Goal: Information Seeking & Learning: Check status

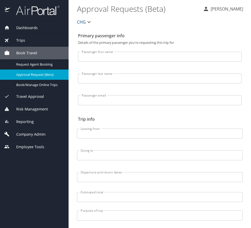
click at [42, 124] on div "Reporting" at bounding box center [34, 121] width 69 height 13
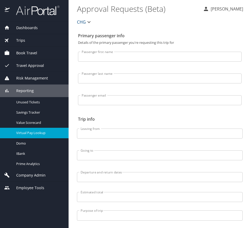
click at [41, 131] on span "Virtual Pay Lookup" at bounding box center [39, 132] width 46 height 5
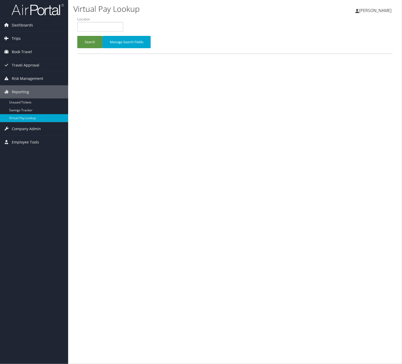
drag, startPoint x: 0, startPoint y: 0, endPoint x: 25, endPoint y: 35, distance: 43.6
drag, startPoint x: 110, startPoint y: 20, endPoint x: 107, endPoint y: 28, distance: 7.9
click at [110, 21] on label "Locator" at bounding box center [102, 19] width 50 height 5
click at [32, 41] on link "Trips" at bounding box center [34, 38] width 68 height 13
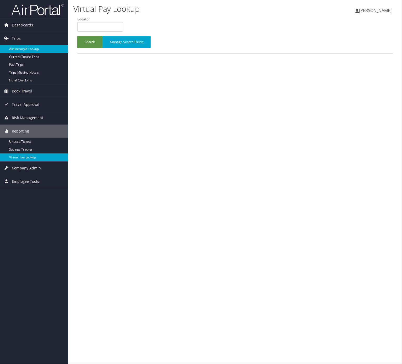
click at [37, 47] on link "Airtinerary® Lookup" at bounding box center [34, 49] width 68 height 8
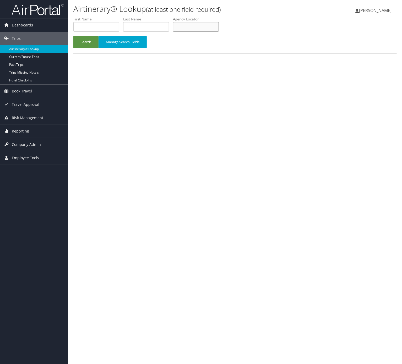
click at [197, 25] on input "text" at bounding box center [196, 27] width 46 height 10
paste input "CHG CC ending in [DATE] has the following posted charges: • 170.64 USD • 341.28…"
type input "CHG CC ending in 1866 has the following posted charges: • 170.64 USD • 341.28 U…"
paste input "AMZFVH"
click at [91, 44] on button "Search" at bounding box center [85, 42] width 25 height 12
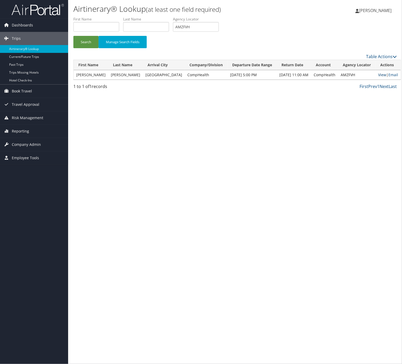
click at [378, 75] on link "View" at bounding box center [382, 74] width 8 height 5
click at [202, 23] on input "AMZFVH" at bounding box center [196, 27] width 46 height 10
paste input "GOQMXM"
type input "GOQMXM"
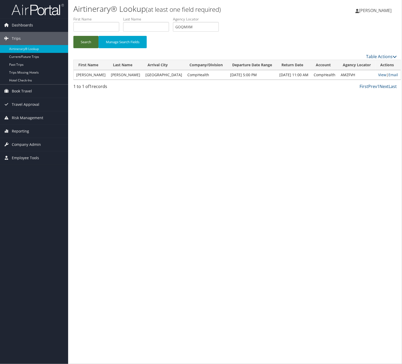
click at [95, 42] on button "Search" at bounding box center [85, 42] width 25 height 12
click at [377, 76] on link "View" at bounding box center [379, 74] width 8 height 5
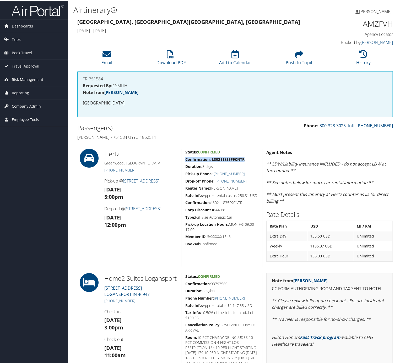
drag, startPoint x: 244, startPoint y: 157, endPoint x: 185, endPoint y: 158, distance: 59.2
click at [185, 158] on strong "Confirmation: L30211835F9CNTR" at bounding box center [214, 158] width 59 height 5
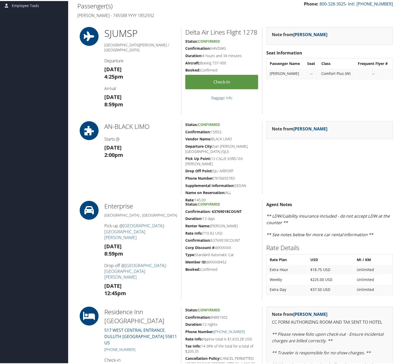
scroll to position [52, 0]
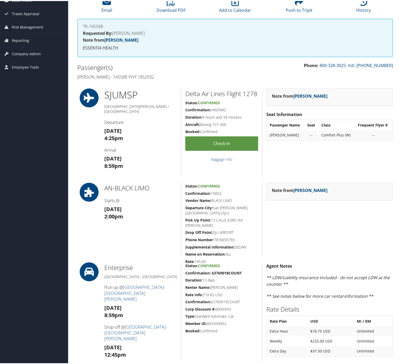
click at [225, 192] on h5 "Confirmation: 15852-" at bounding box center [221, 192] width 73 height 5
click at [240, 236] on h5 "Phone Number: 7876655783" at bounding box center [221, 238] width 73 height 5
drag, startPoint x: 242, startPoint y: 225, endPoint x: 184, endPoint y: 230, distance: 57.9
click at [184, 230] on div "Status: Confirmed Confirmation: 15852- Vendor Name: BLACK LIMO Departure City: …" at bounding box center [221, 218] width 81 height 73
copy h5 "Phone Number: 7876655783"
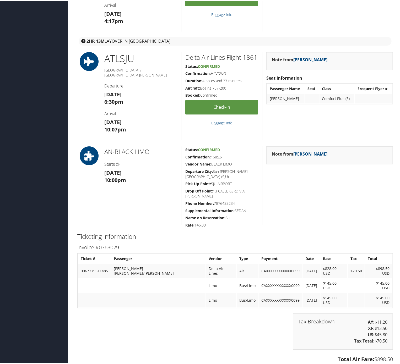
scroll to position [629, 0]
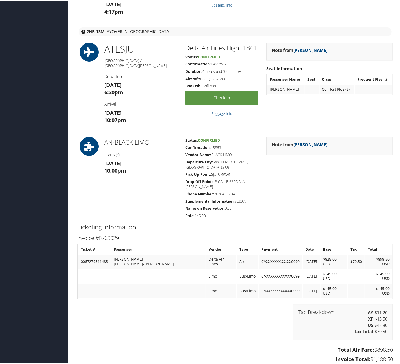
click at [218, 145] on h5 "Confirmation: 15853-" at bounding box center [221, 146] width 73 height 5
copy h5 "15853"
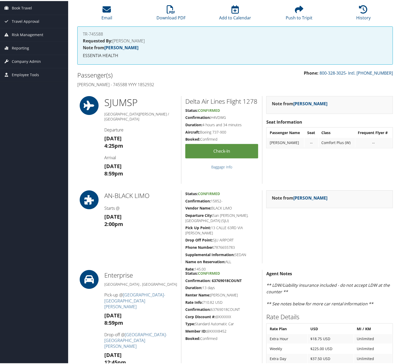
scroll to position [0, 0]
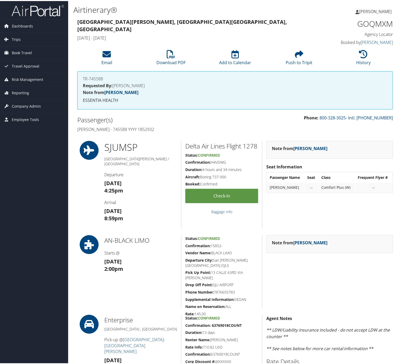
drag, startPoint x: 222, startPoint y: 245, endPoint x: 131, endPoint y: 249, distance: 91.8
click at [131, 249] on div "AN-BLACK LIMO Starts @ Sat 09 Aug 2:00pm Status: Confirmed Confirmation: 15852-…" at bounding box center [234, 270] width 323 height 73
click at [101, 223] on div "SJU MSP San Juan / Minneapolis Departure Sat 09 Aug 4:25pm Arrival Sat 09 Aug 8…" at bounding box center [140, 184] width 81 height 88
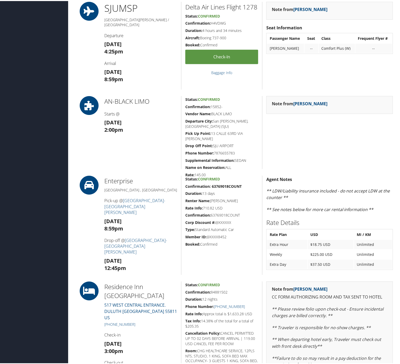
scroll to position [157, 0]
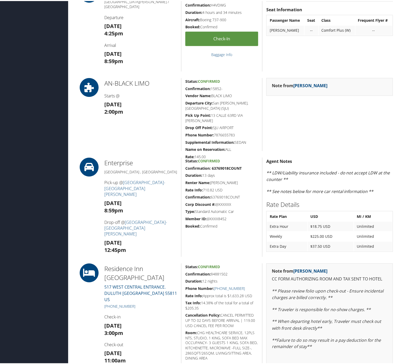
drag, startPoint x: 228, startPoint y: 85, endPoint x: 182, endPoint y: 89, distance: 45.7
click at [182, 89] on div "Status: Confirmed Confirmation: 15852- Vendor Name: BLACK LIMO Departure City: …" at bounding box center [221, 113] width 81 height 73
copy h5 "Confirmation: 15852-"
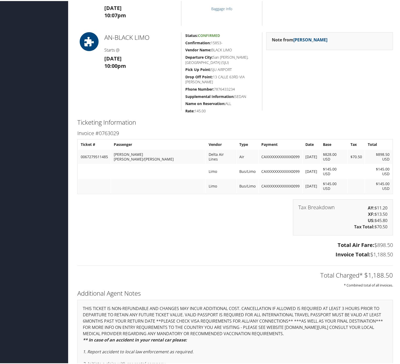
scroll to position [681, 0]
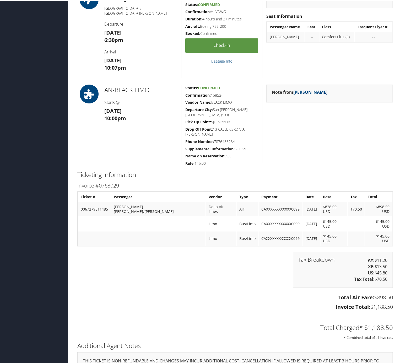
drag, startPoint x: 239, startPoint y: 96, endPoint x: 228, endPoint y: 96, distance: 10.7
click at [228, 96] on h5 "Confirmation: 15853-" at bounding box center [221, 94] width 73 height 5
drag, startPoint x: 228, startPoint y: 96, endPoint x: 223, endPoint y: 94, distance: 5.9
click at [223, 94] on h5 "Confirmation: 15853-" at bounding box center [221, 94] width 73 height 5
drag, startPoint x: 233, startPoint y: 95, endPoint x: 184, endPoint y: 95, distance: 48.5
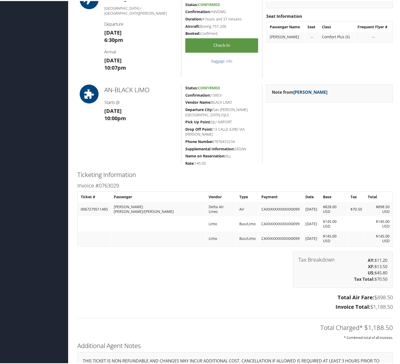
click at [185, 95] on h5 "Confirmation: 15853-" at bounding box center [221, 94] width 73 height 5
copy h5 "Confirmation: 15853-"
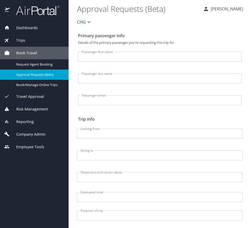
click at [41, 42] on div "Trips" at bounding box center [34, 40] width 60 height 6
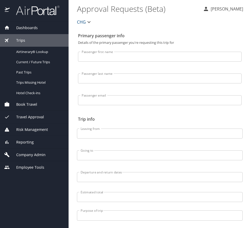
click at [35, 139] on div "Reporting" at bounding box center [34, 142] width 60 height 6
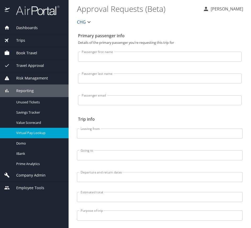
click at [48, 132] on span "Virtual Pay Lookup" at bounding box center [39, 132] width 46 height 5
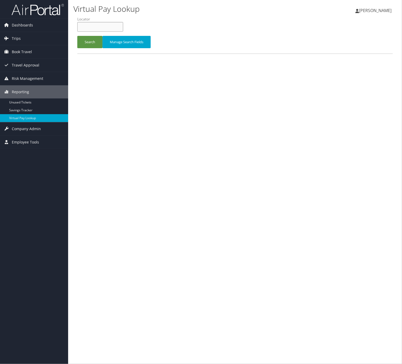
click at [100, 26] on input "text" at bounding box center [100, 27] width 46 height 10
paste input "JNQSUO"
click at [96, 40] on button "Search" at bounding box center [89, 42] width 25 height 12
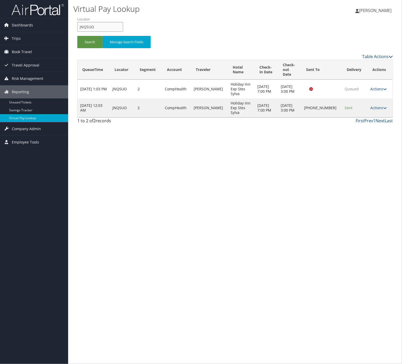
click at [104, 26] on input "JNQSUO" at bounding box center [100, 27] width 46 height 10
paste input "AYPZDY"
type input "AYPZDY"
click at [94, 37] on button "Search" at bounding box center [89, 42] width 25 height 12
